Goal: Information Seeking & Learning: Find specific page/section

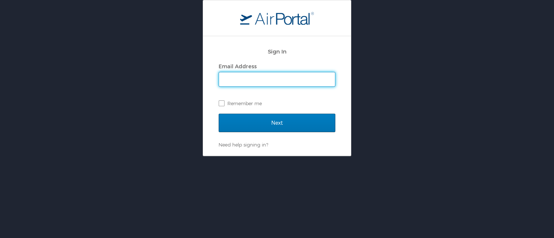
type input "[PERSON_NAME][EMAIL_ADDRESS][PERSON_NAME][DOMAIN_NAME]"
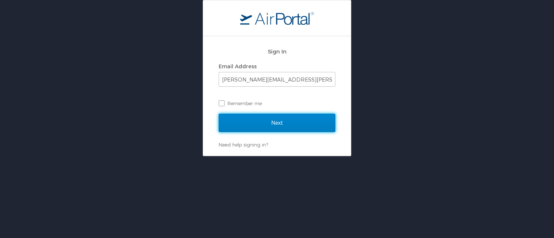
click at [277, 122] on input "Next" at bounding box center [277, 123] width 117 height 18
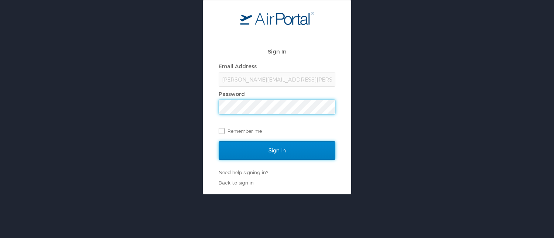
click at [286, 148] on input "Sign In" at bounding box center [277, 150] width 117 height 18
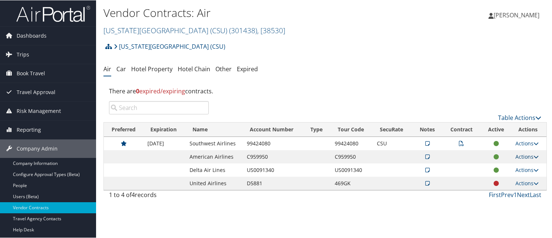
click at [519, 153] on link "Actions" at bounding box center [526, 156] width 23 height 7
click at [526, 154] on link "View Notes" at bounding box center [536, 160] width 49 height 13
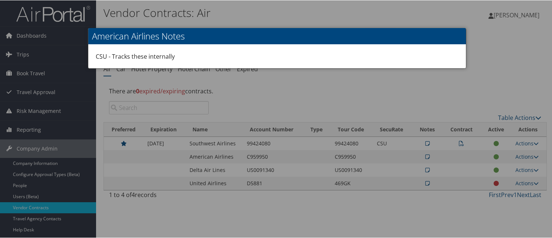
click at [504, 39] on div at bounding box center [277, 119] width 554 height 238
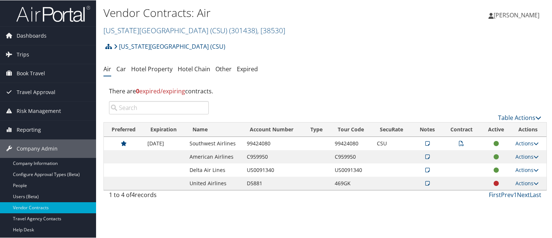
click at [399, 222] on div "Vendor Contracts: Air California State University (CSU) ( 301438 ) , [ 38530 ] …" at bounding box center [325, 119] width 458 height 238
